Goal: Complete application form

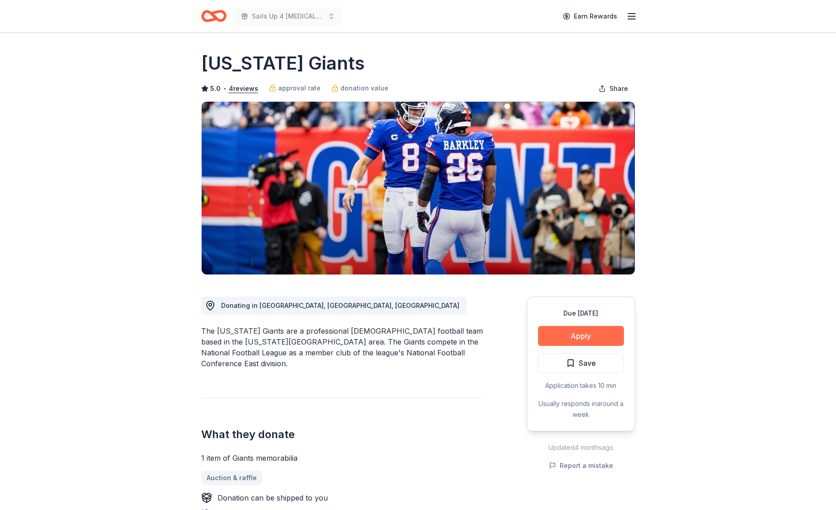
click at [597, 335] on button "Apply" at bounding box center [581, 336] width 86 height 20
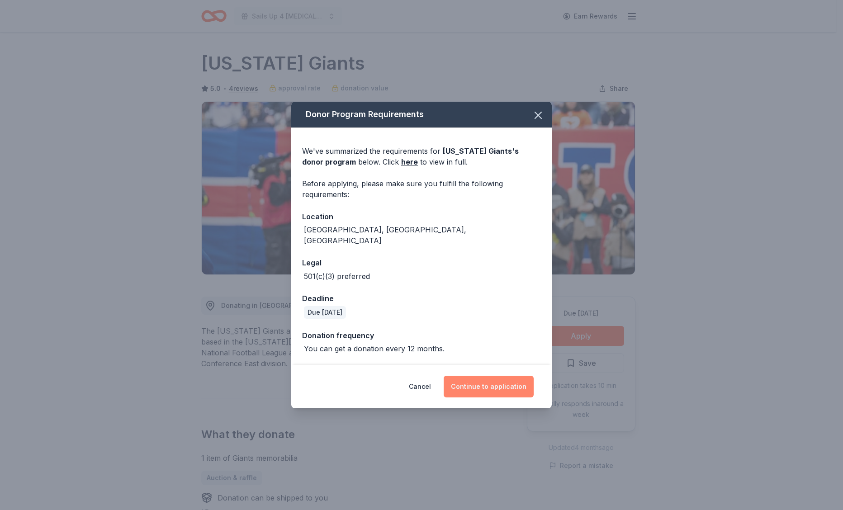
click at [507, 383] on button "Continue to application" at bounding box center [489, 387] width 90 height 22
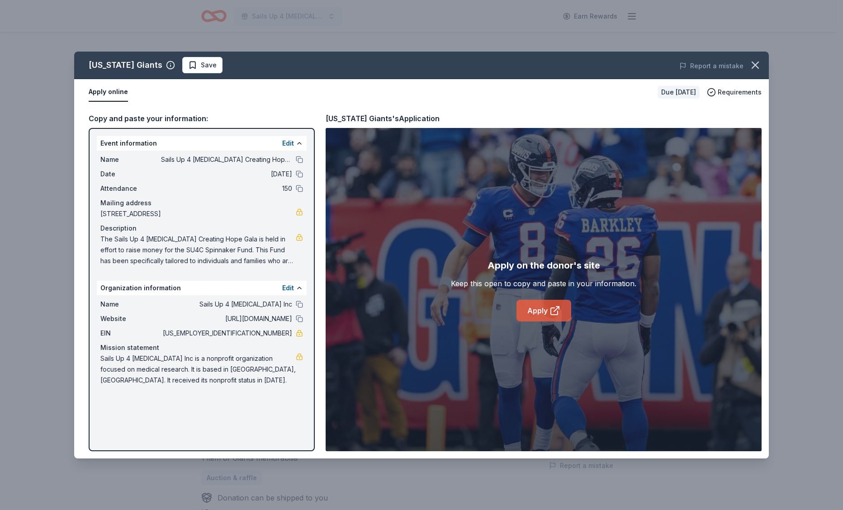
click at [533, 312] on link "Apply" at bounding box center [543, 311] width 55 height 22
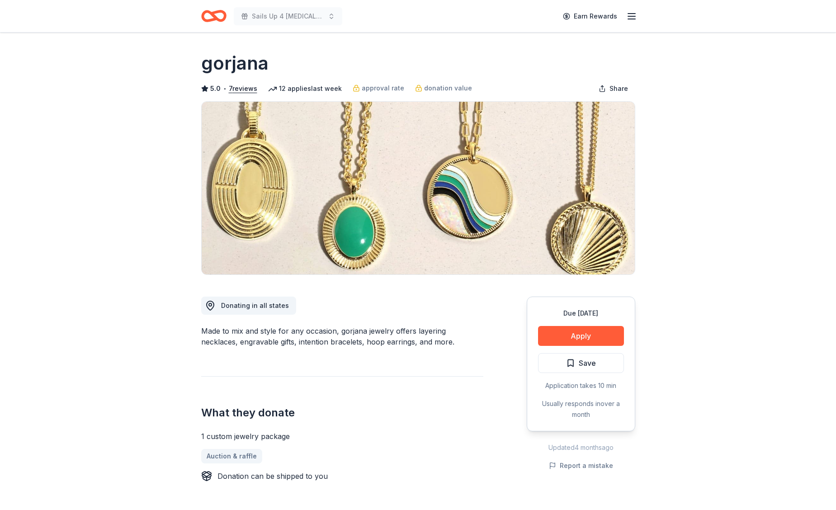
click at [594, 335] on button "Apply" at bounding box center [581, 336] width 86 height 20
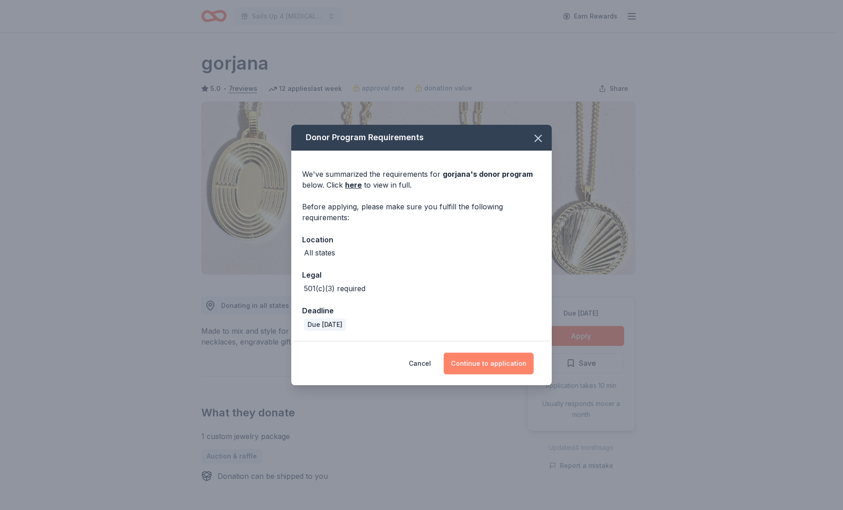
click at [477, 363] on button "Continue to application" at bounding box center [489, 364] width 90 height 22
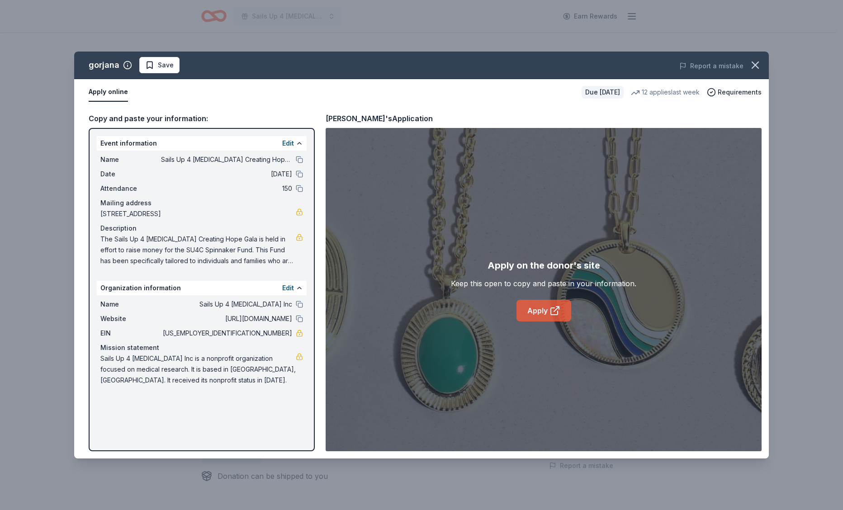
click at [536, 314] on link "Apply" at bounding box center [543, 311] width 55 height 22
